Goal: Information Seeking & Learning: Learn about a topic

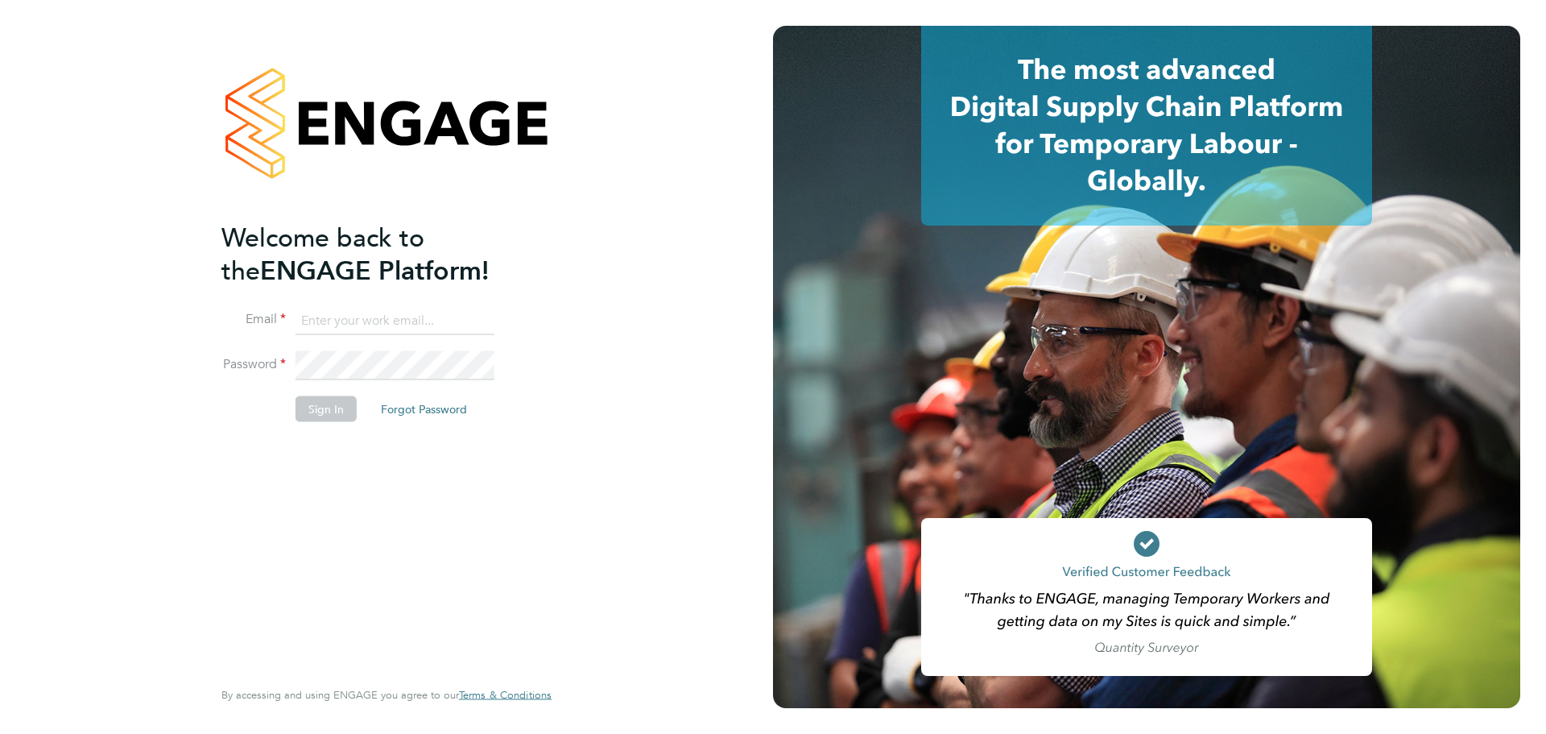
type input "mark@xede.co.uk"
click at [346, 416] on button "Sign In" at bounding box center [326, 408] width 61 height 26
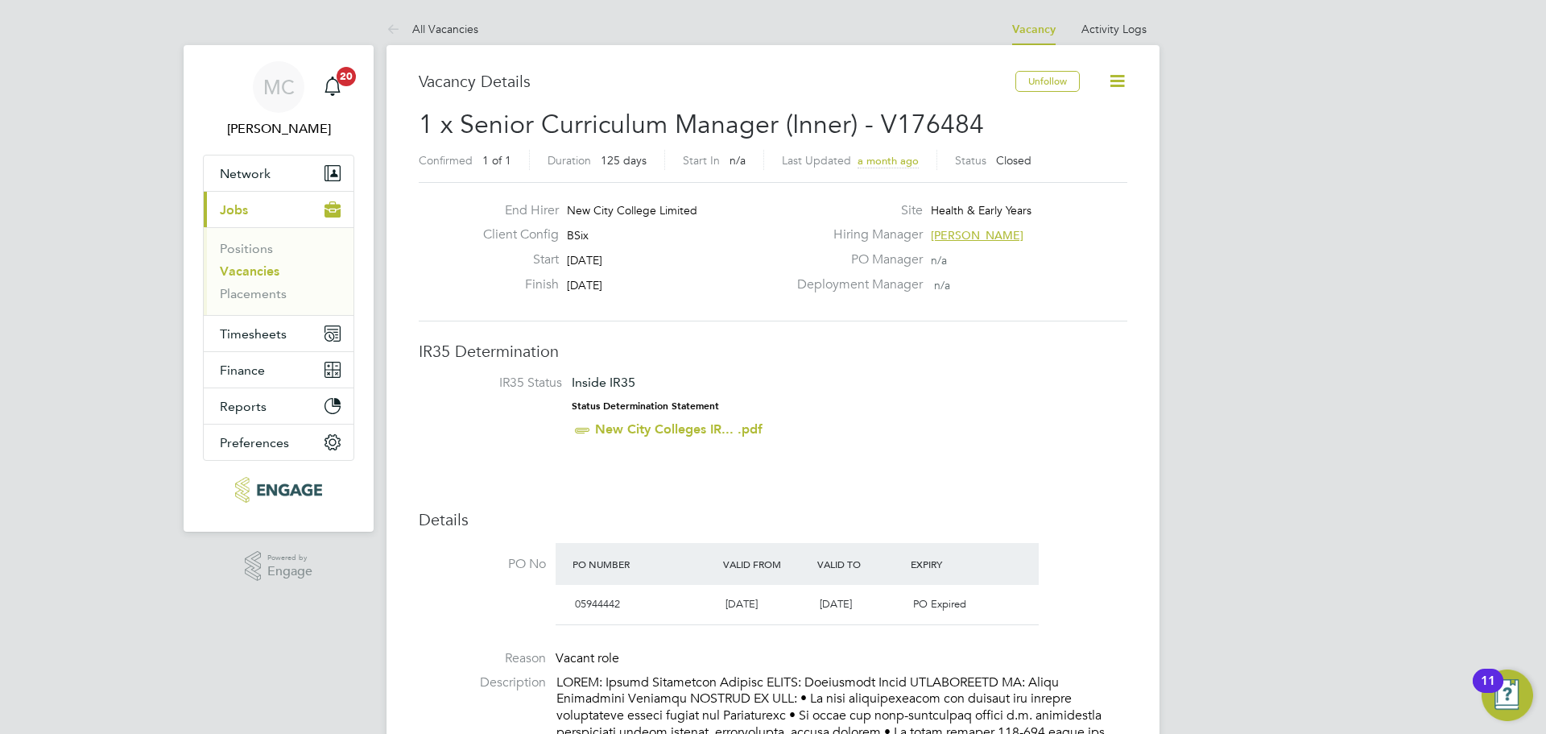
click at [259, 271] on link "Vacancies" at bounding box center [250, 270] width 60 height 15
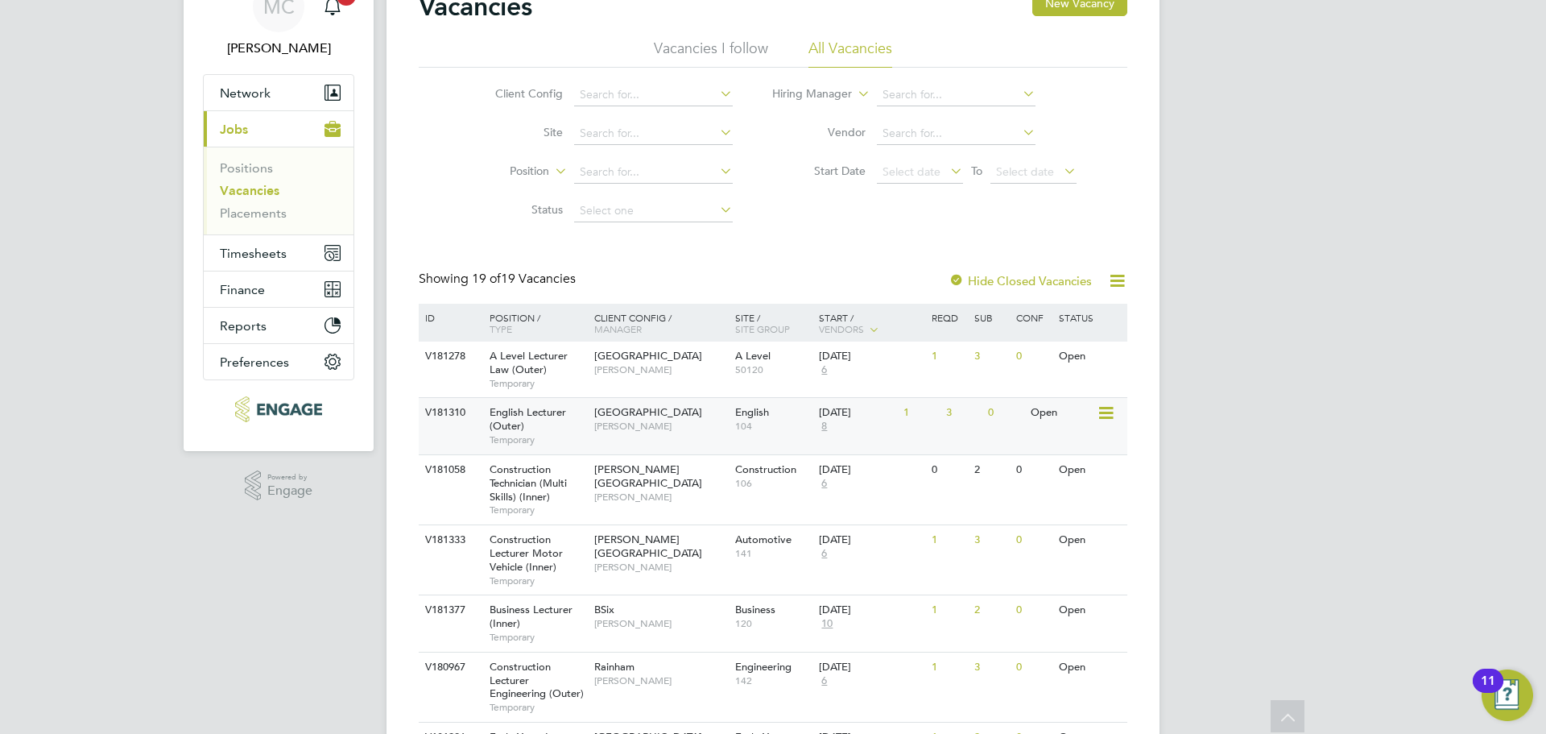
scroll to position [242, 0]
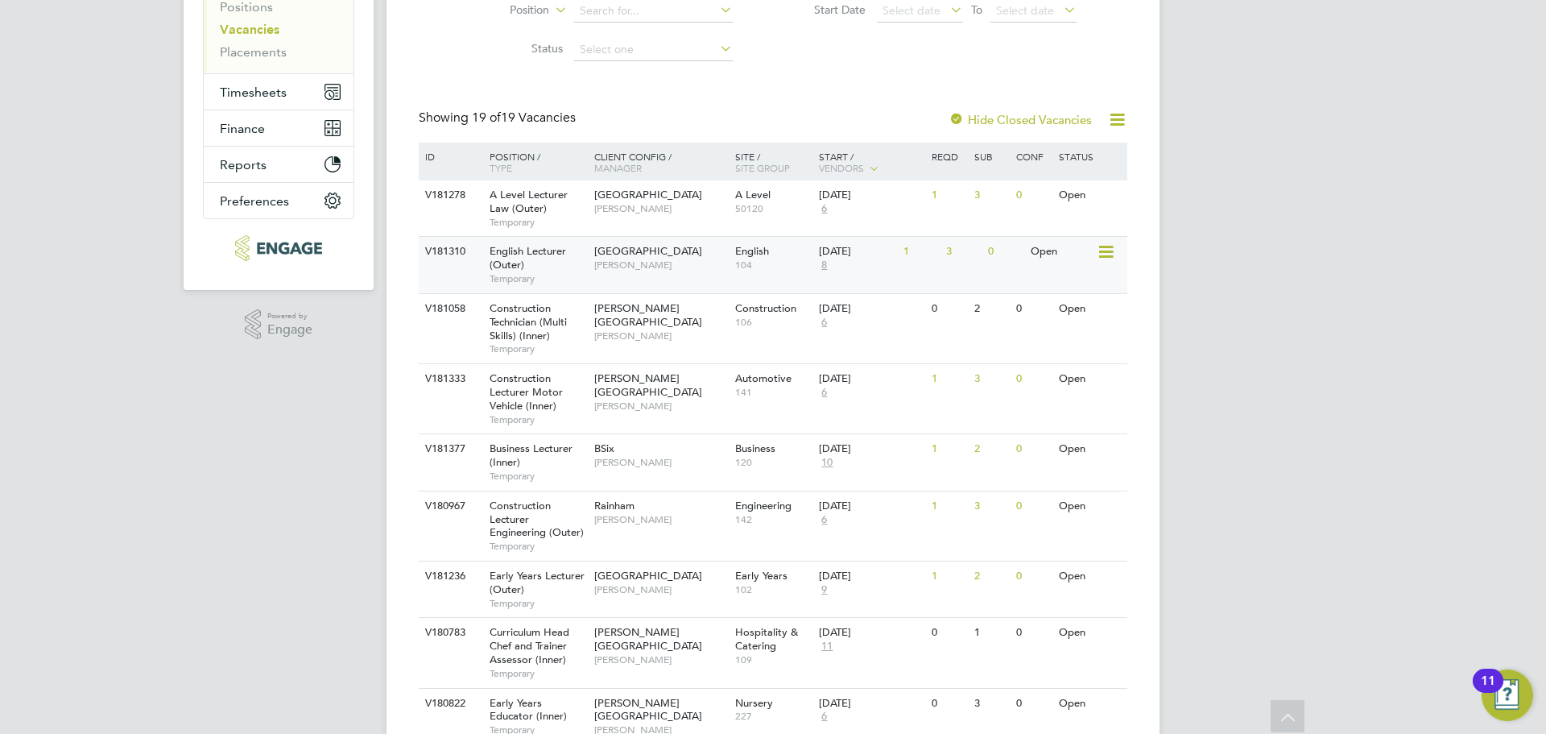
click at [708, 279] on div "V181310 English Lecturer (Outer) Temporary [GEOGRAPHIC_DATA] [PERSON_NAME] Engl…" at bounding box center [773, 264] width 709 height 56
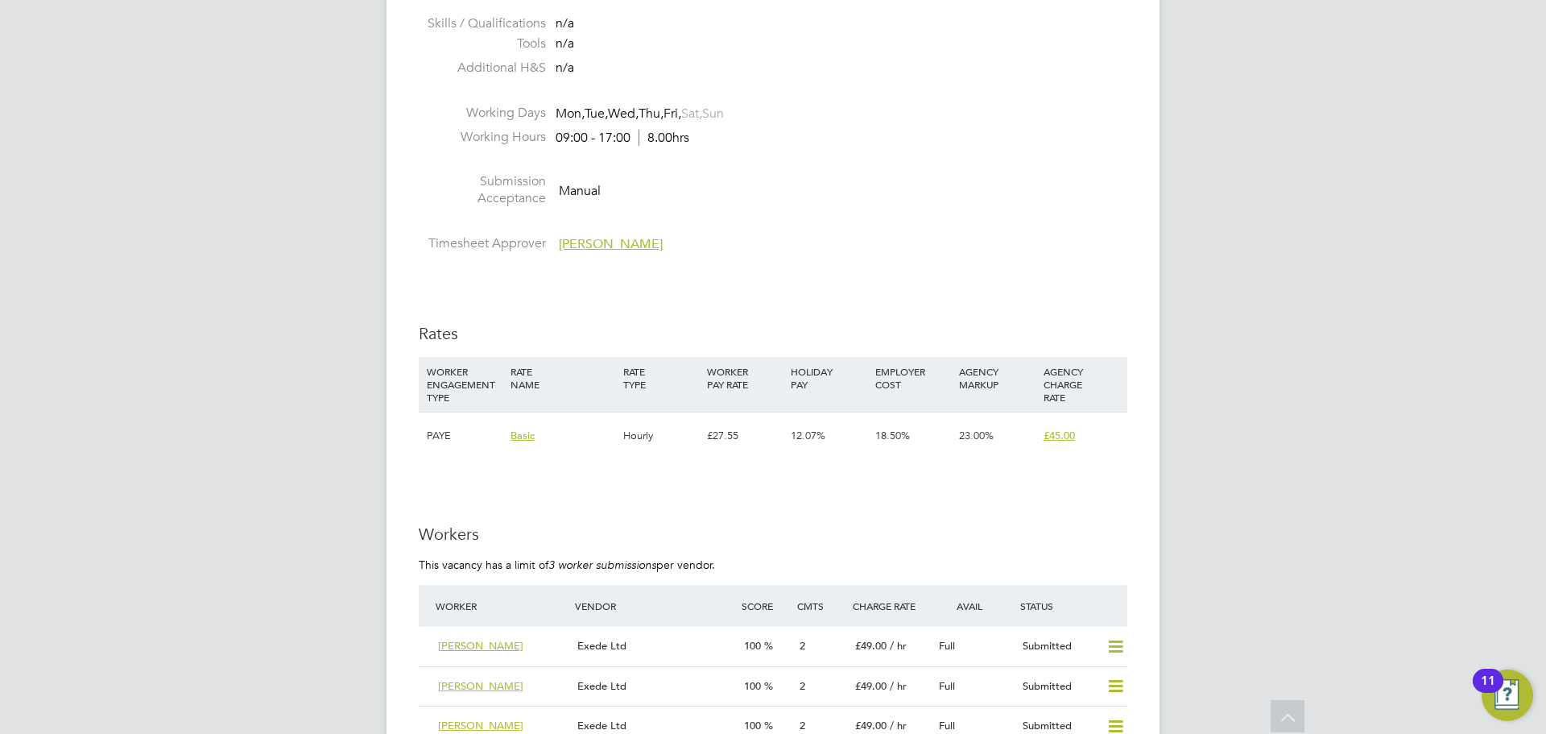
scroll to position [2240, 0]
